Goal: Use online tool/utility: Utilize a website feature to perform a specific function

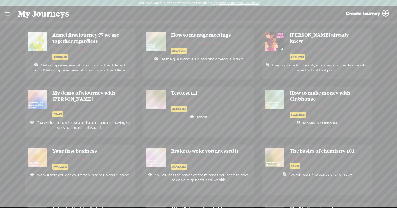
click at [10, 15] on link at bounding box center [7, 14] width 14 height 14
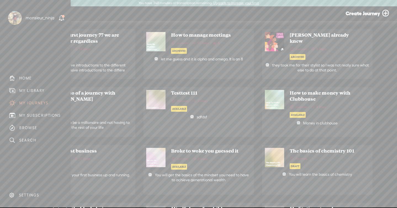
click at [43, 91] on div "MY LIBRARY" at bounding box center [31, 90] width 25 height 5
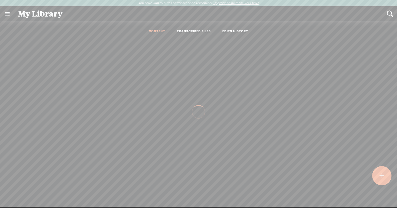
click at [188, 34] on ul "CONTENT TRANSCRIBED FILES EDITS HISTORY" at bounding box center [199, 31] width 146 height 13
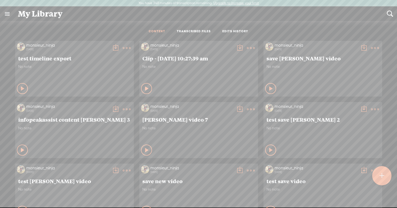
click at [203, 30] on link "TRANSCRIBED FILES" at bounding box center [194, 31] width 34 height 5
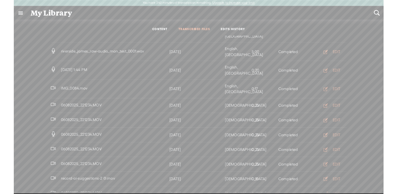
scroll to position [190, 0]
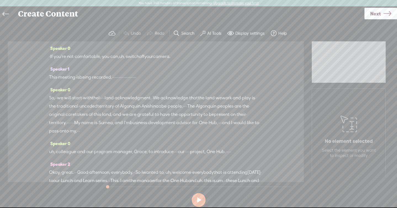
click at [210, 33] on label "AI Tools" at bounding box center [214, 34] width 14 height 6
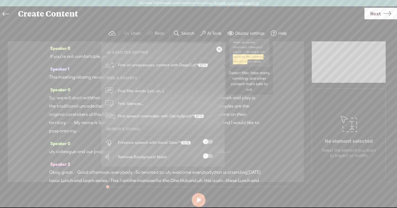
click at [189, 66] on span "Find all unnecessary content with DeepCut™" at bounding box center [163, 65] width 94 height 13
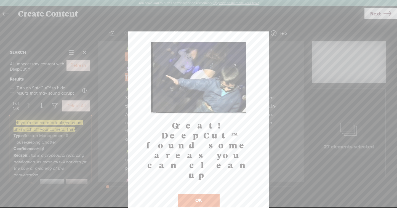
click at [72, 68] on div at bounding box center [198, 104] width 397 height 208
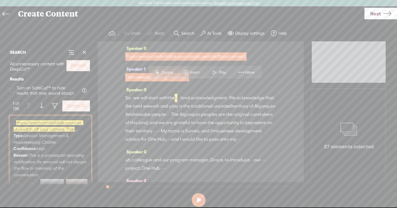
click at [87, 66] on button "Refresh" at bounding box center [78, 65] width 23 height 11
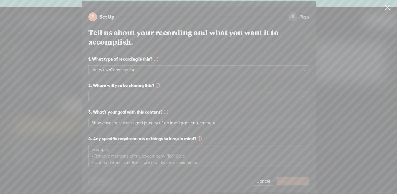
click at [389, 10] on link at bounding box center [388, 7] width 14 height 15
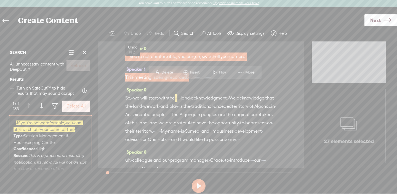
click at [82, 53] on span at bounding box center [84, 52] width 8 height 8
click at [143, 53] on span "not" at bounding box center [146, 56] width 7 height 8
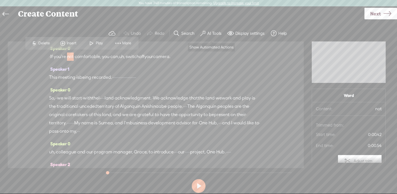
click at [212, 34] on label "AI Tools" at bounding box center [214, 34] width 14 height 6
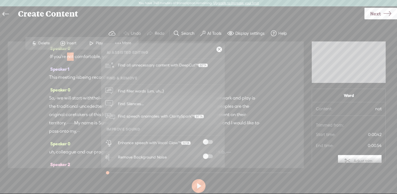
click at [185, 64] on span "Find all unnecessary content with DeepCut™" at bounding box center [163, 65] width 94 height 13
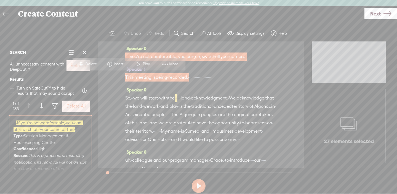
click at [69, 68] on button "Refresh" at bounding box center [78, 65] width 23 height 11
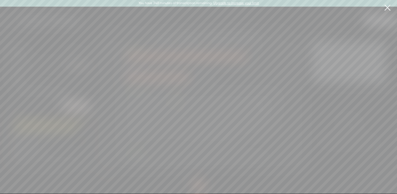
scroll to position [34, 0]
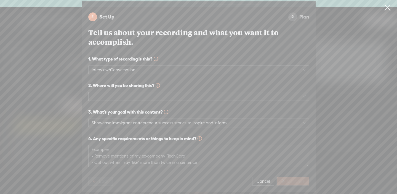
click at [386, 12] on link at bounding box center [388, 7] width 14 height 15
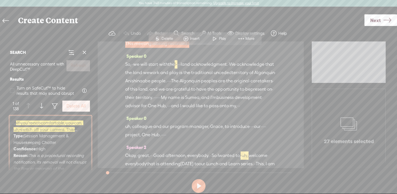
click at [85, 53] on span at bounding box center [84, 52] width 8 height 8
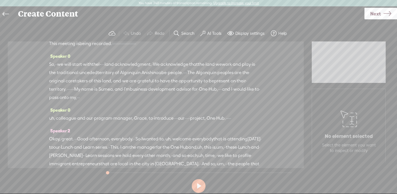
click at [214, 32] on label "AI Tools" at bounding box center [214, 34] width 14 height 6
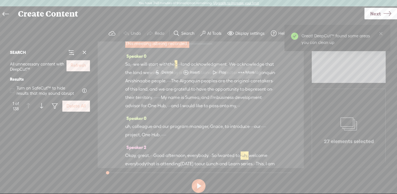
scroll to position [0, 0]
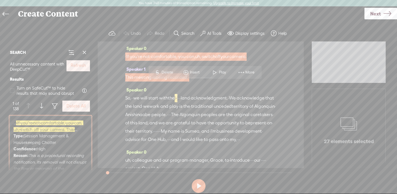
click at [79, 68] on label "Refresh" at bounding box center [78, 66] width 15 height 6
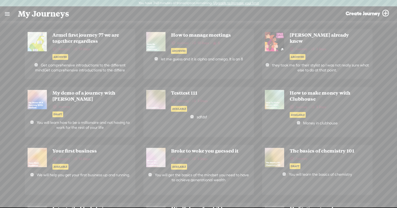
click at [4, 14] on link at bounding box center [7, 14] width 14 height 14
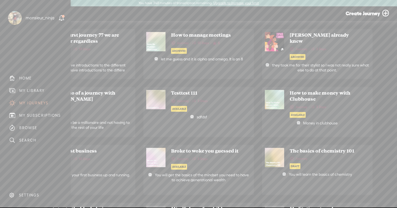
click at [23, 88] on div "MY LIBRARY" at bounding box center [35, 90] width 62 height 12
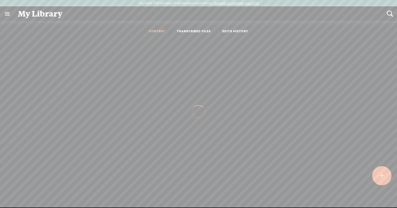
click at [184, 33] on link "TRANSCRIBED FILES" at bounding box center [194, 31] width 34 height 5
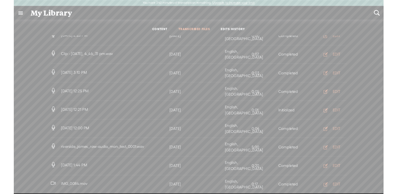
scroll to position [203, 0]
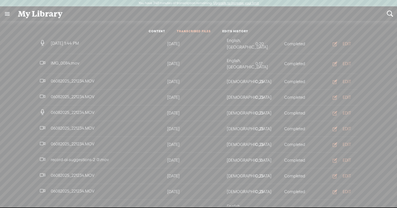
click at [350, 207] on div "EDIT" at bounding box center [347, 210] width 8 height 6
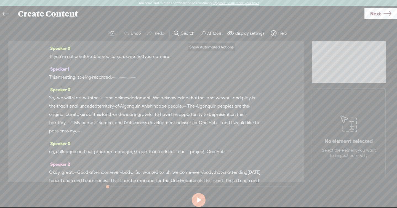
click at [207, 32] on label "AI Tools" at bounding box center [214, 34] width 14 height 6
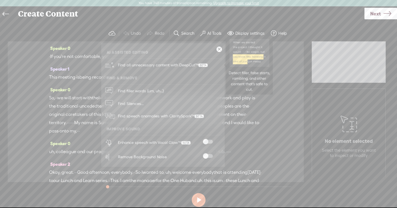
click at [179, 65] on span "Find all unnecessary content with DeepCut™" at bounding box center [163, 65] width 94 height 13
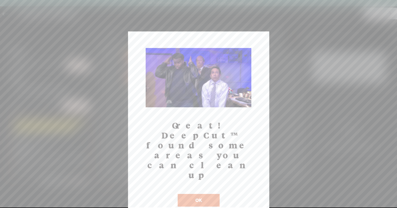
click at [201, 194] on button "OK" at bounding box center [199, 200] width 42 height 13
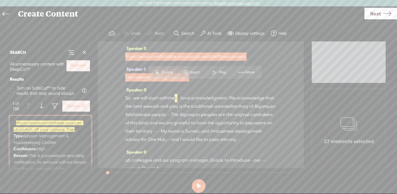
click at [75, 67] on label "Refresh" at bounding box center [78, 66] width 15 height 6
